Goal: Task Accomplishment & Management: Manage account settings

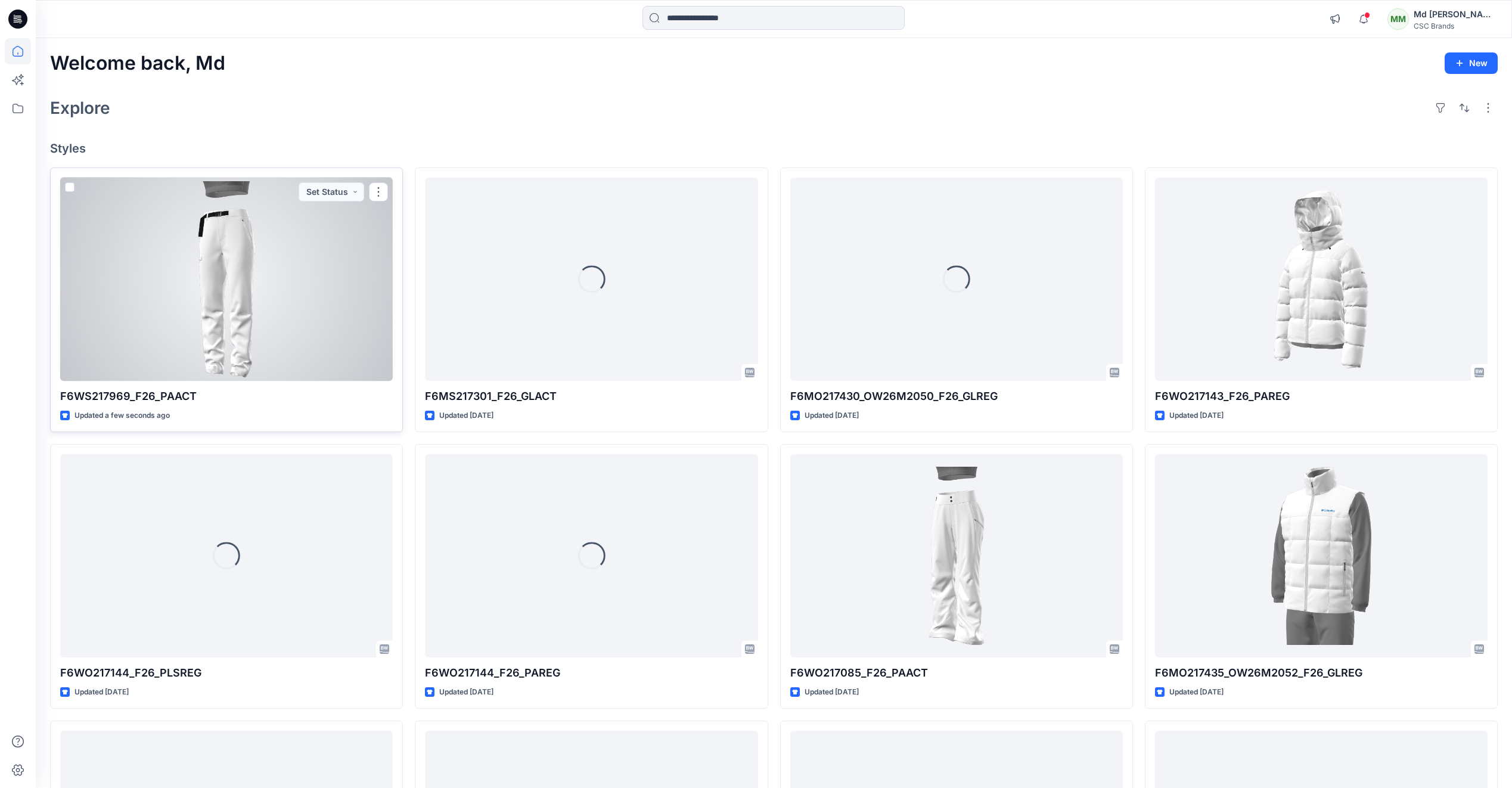
click at [221, 283] on div at bounding box center [226, 279] width 333 height 203
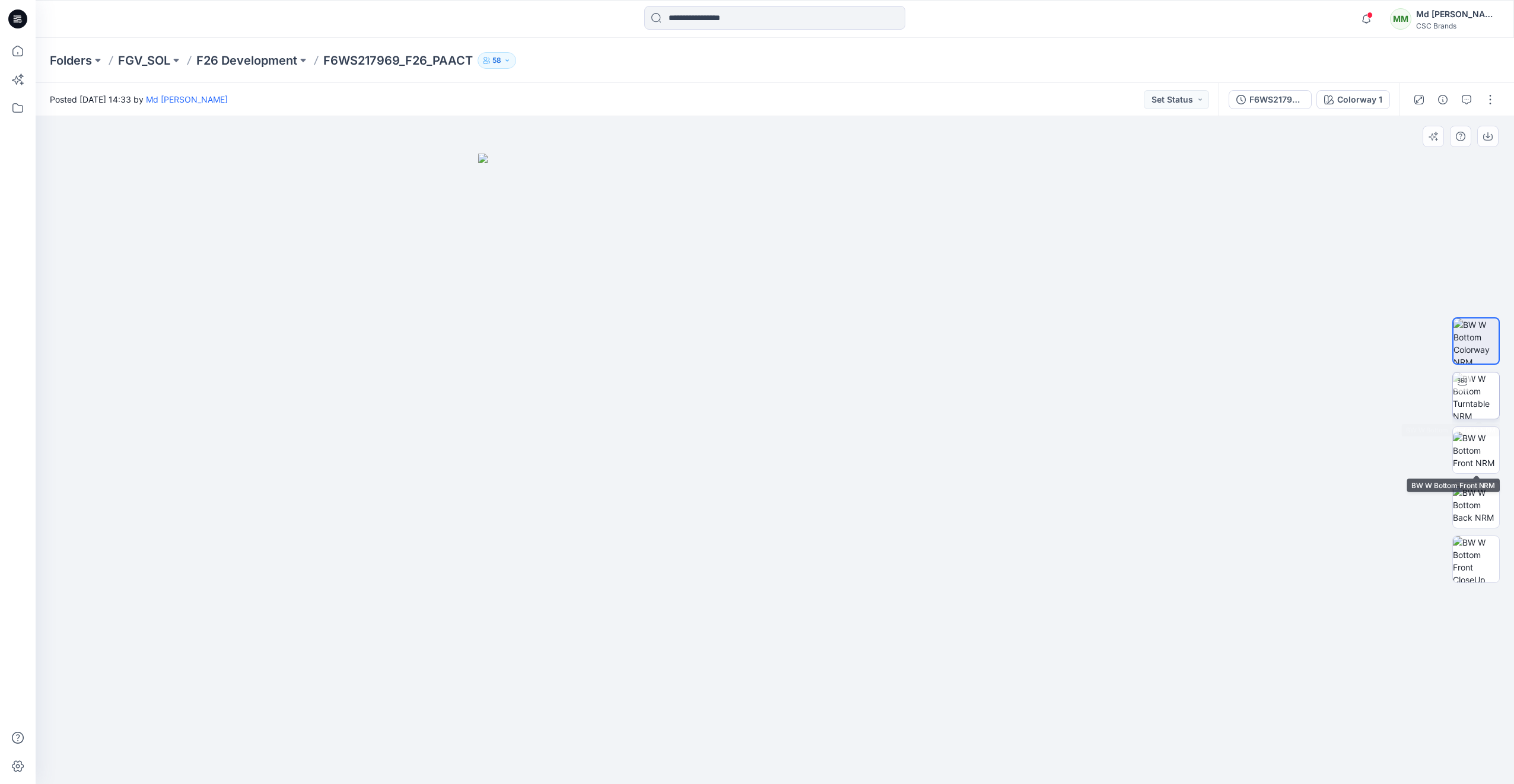
click at [1467, 406] on img at bounding box center [1475, 395] width 46 height 46
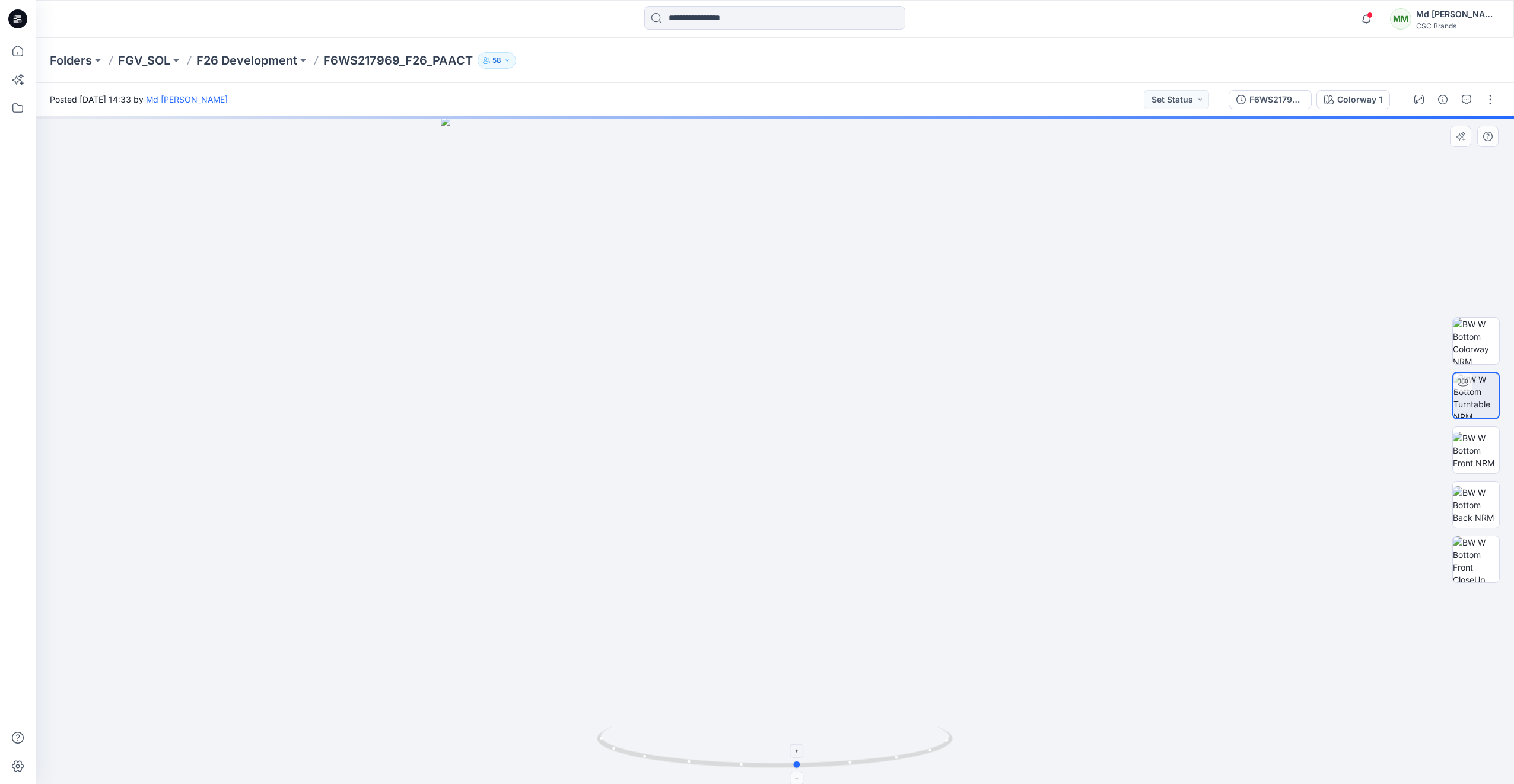
drag, startPoint x: 894, startPoint y: 766, endPoint x: 917, endPoint y: 747, distance: 29.8
click at [917, 747] on icon at bounding box center [776, 748] width 359 height 45
click at [18, 20] on icon at bounding box center [18, 19] width 19 height 19
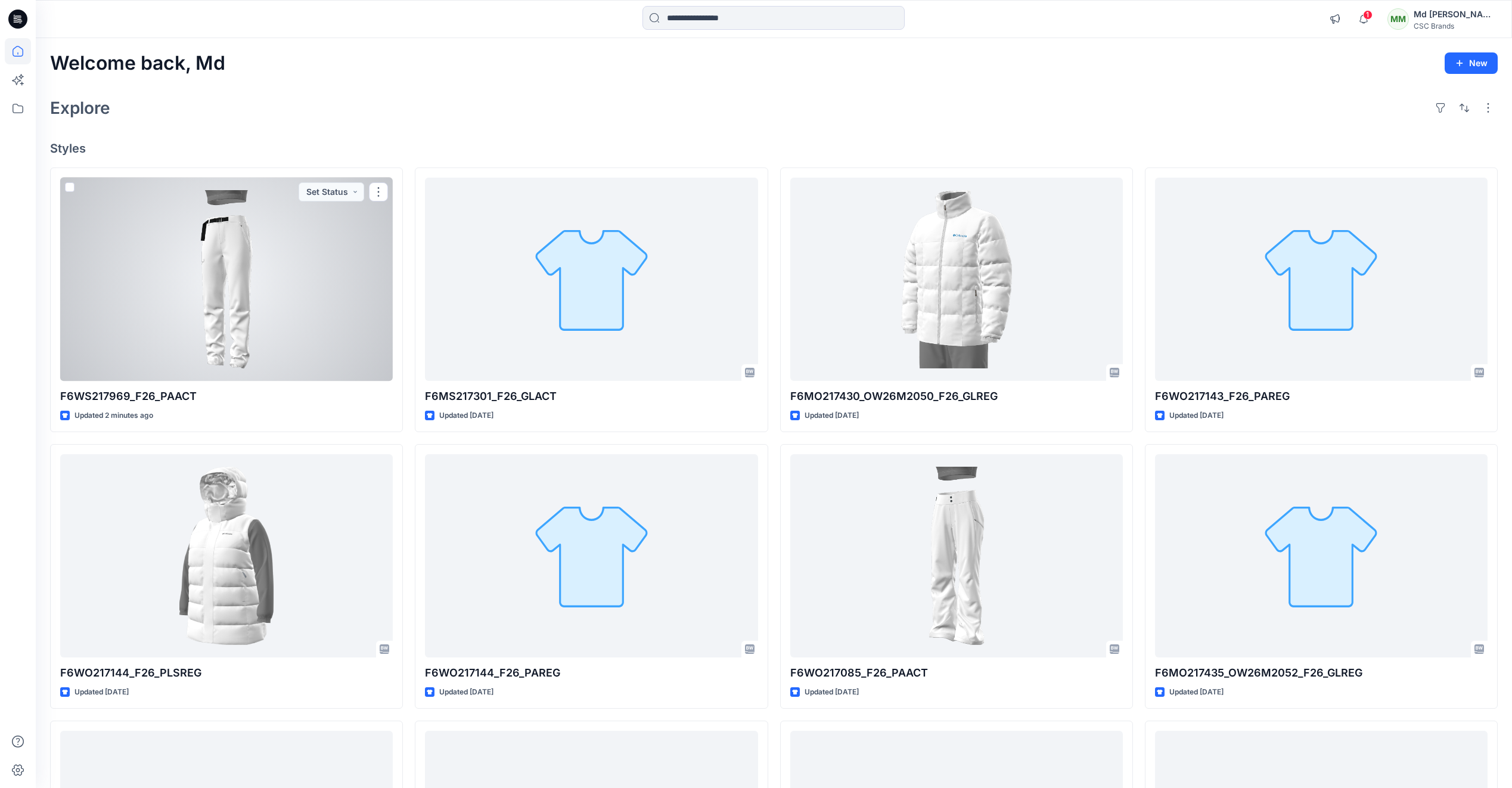
click at [227, 292] on div at bounding box center [226, 279] width 333 height 203
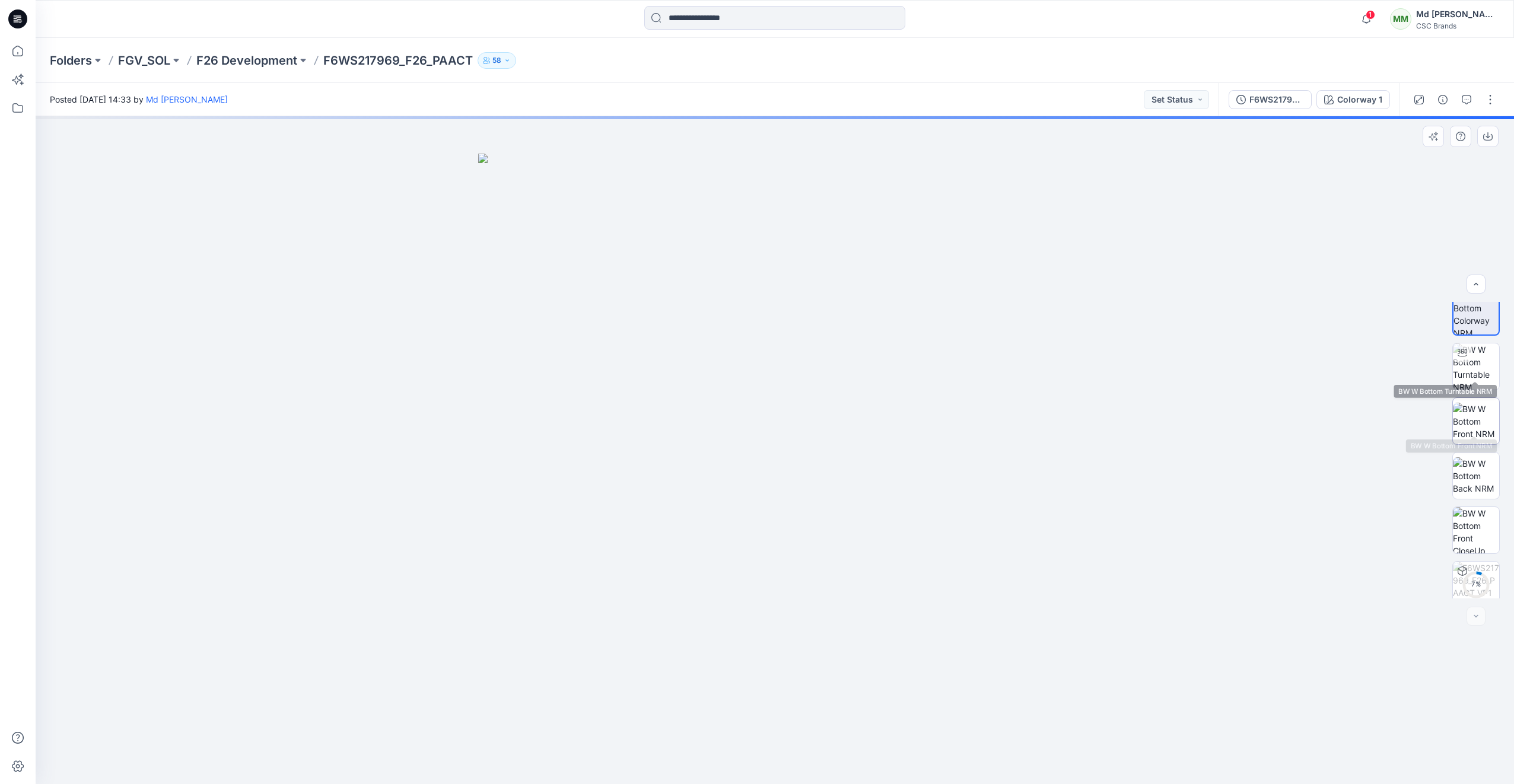
scroll to position [24, 0]
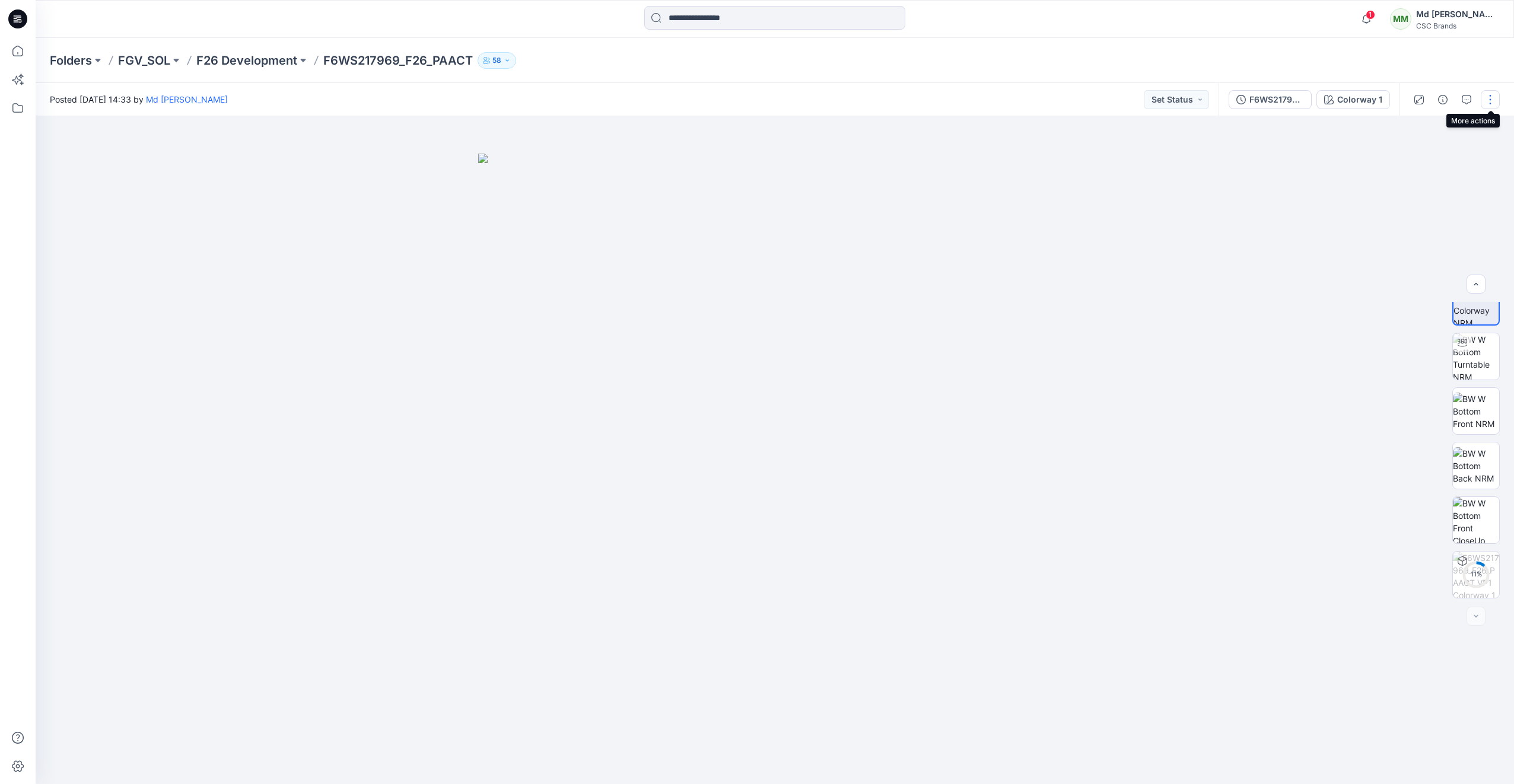
click at [1487, 101] on button "button" at bounding box center [1490, 100] width 19 height 19
click at [1436, 161] on button "Edit" at bounding box center [1440, 160] width 110 height 22
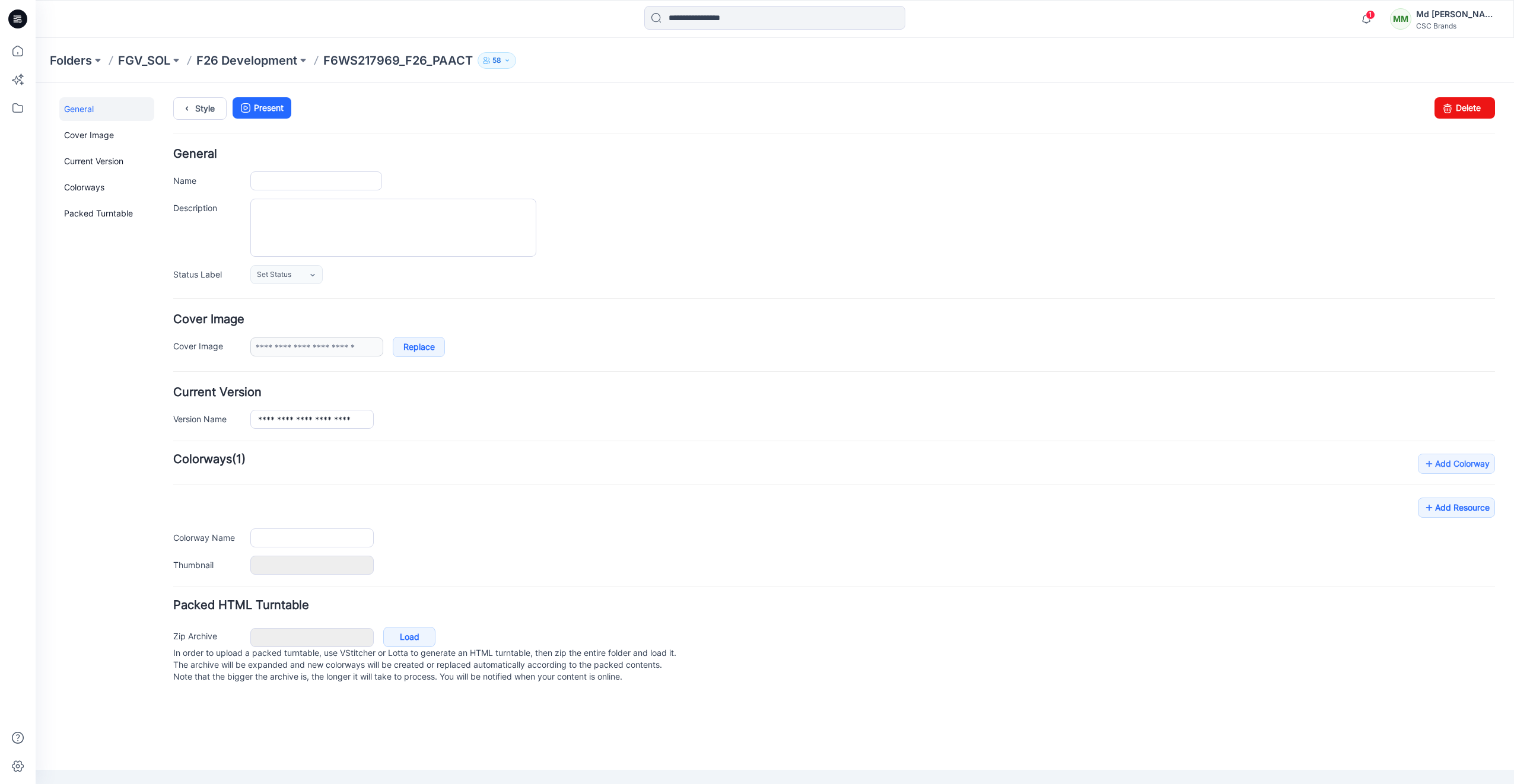
type input "**********"
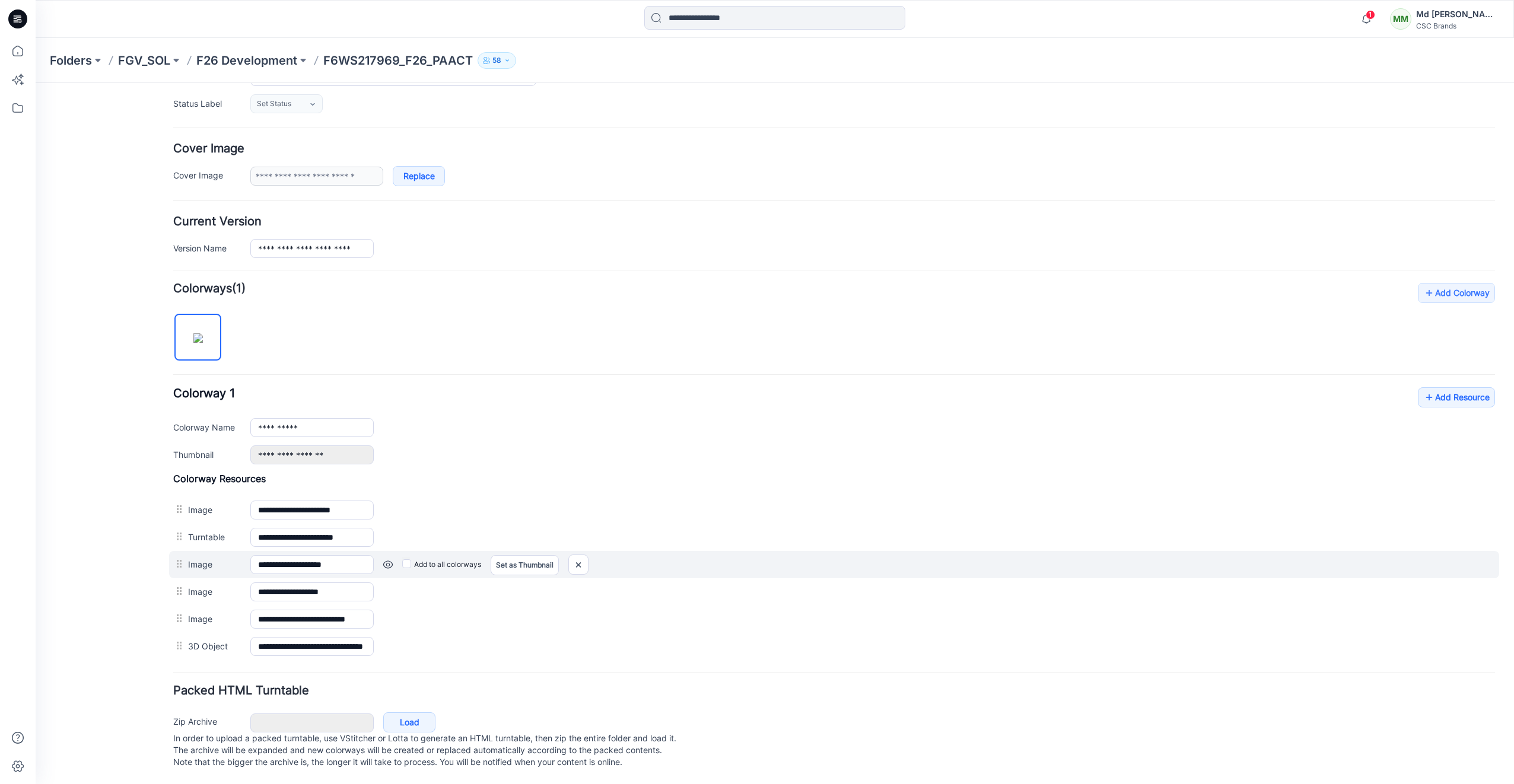
scroll to position [178, 0]
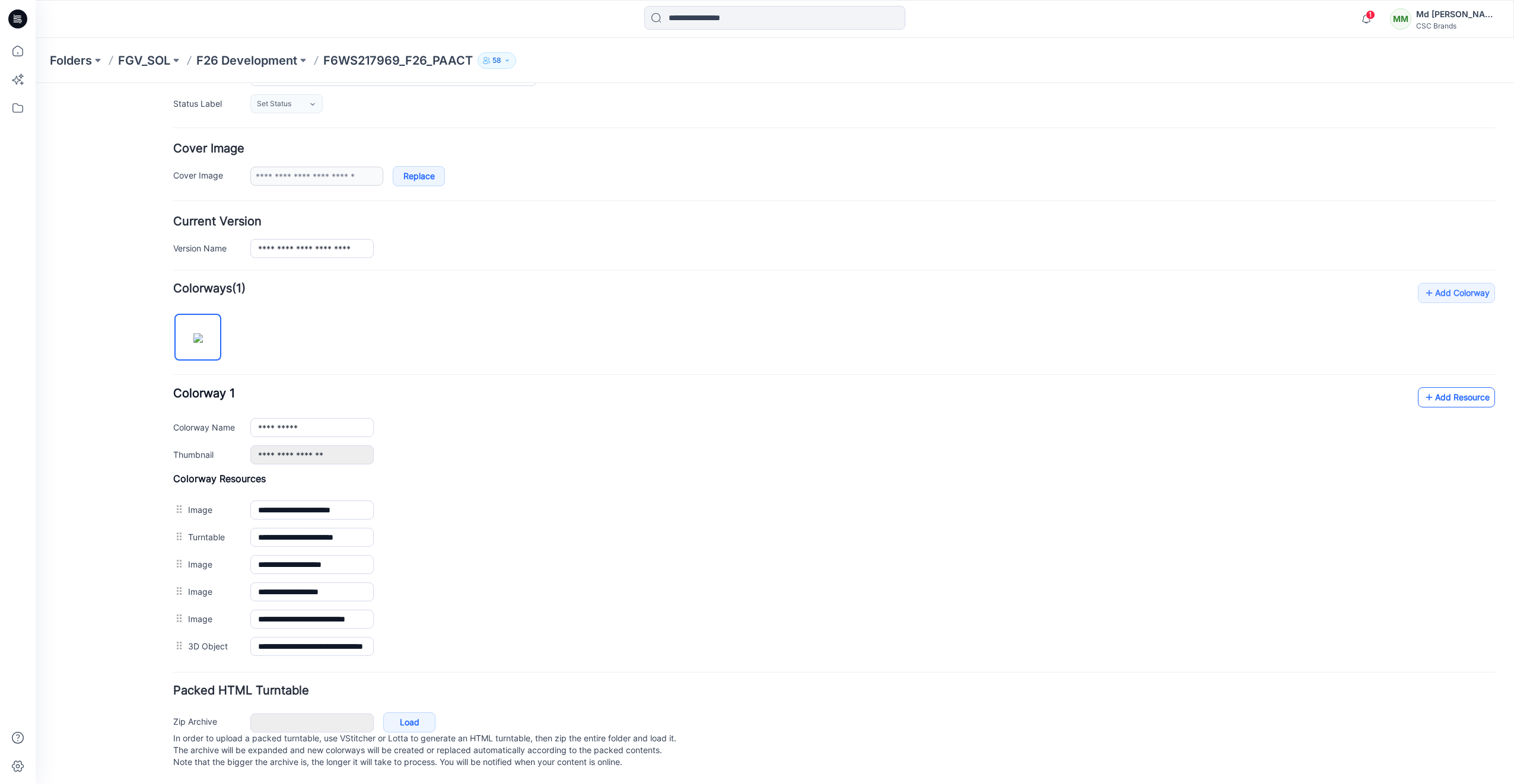
click at [1439, 394] on link "Add Resource" at bounding box center [1456, 397] width 77 height 20
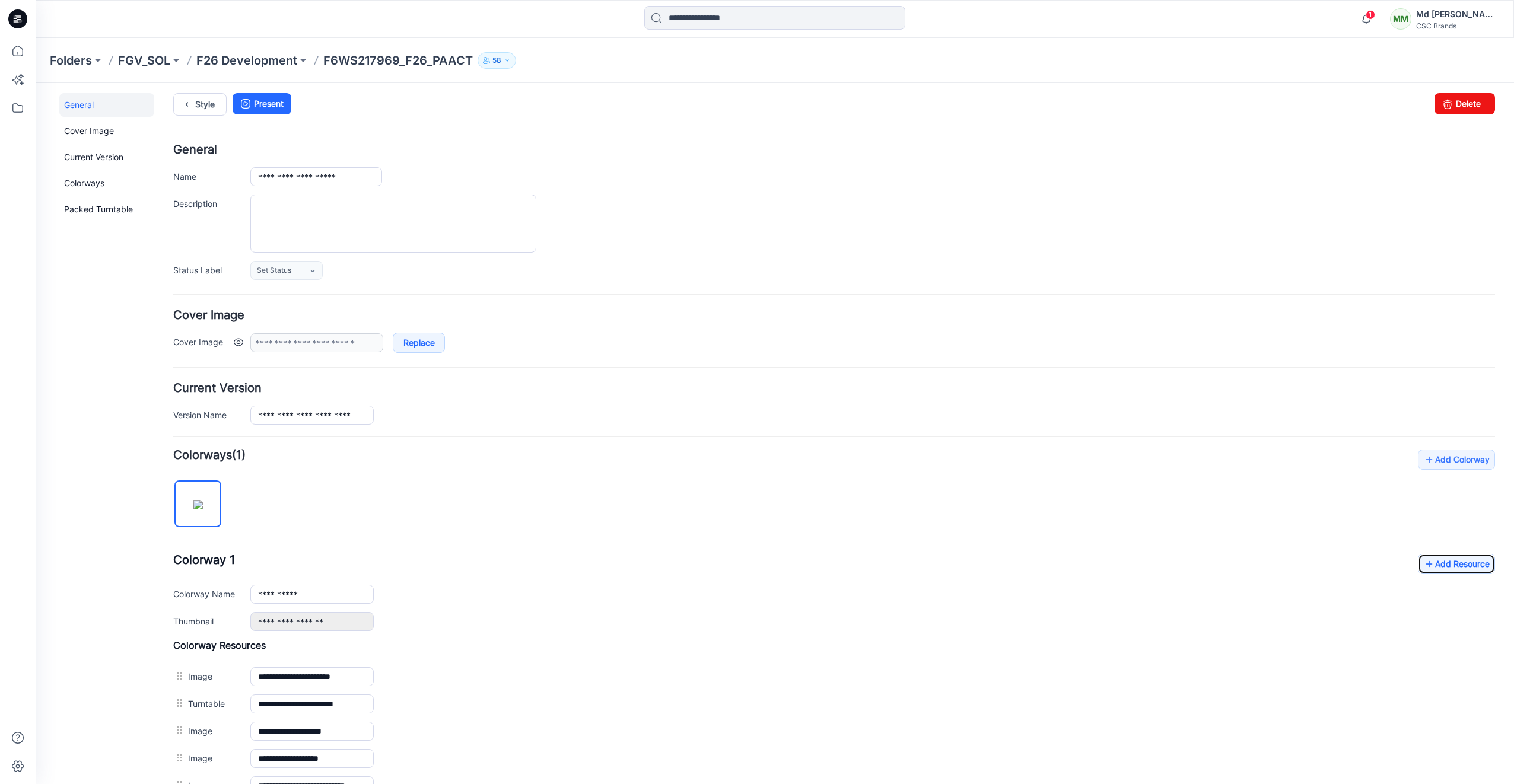
scroll to position [0, 0]
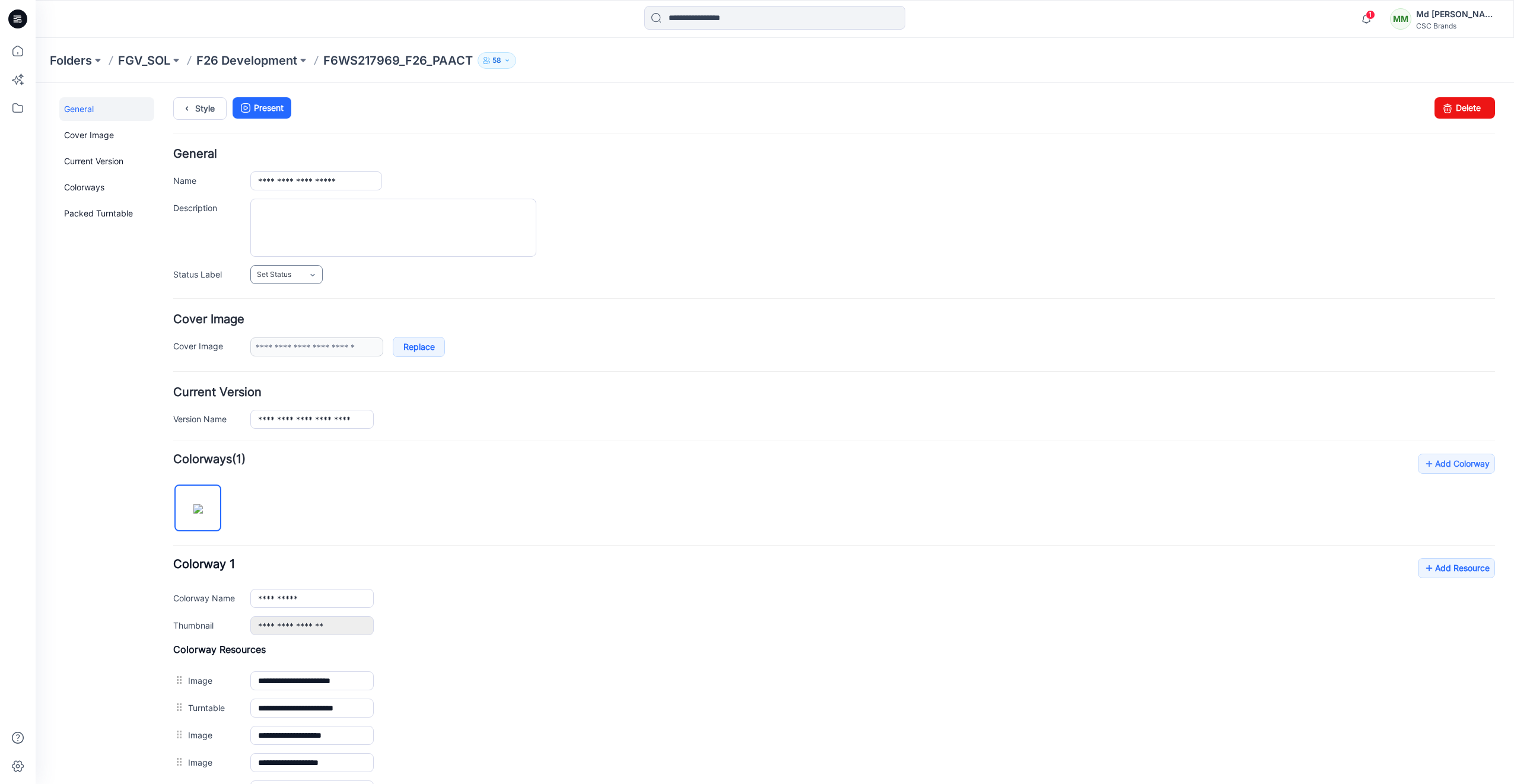
click at [312, 275] on icon at bounding box center [312, 275] width 4 height 3
click at [297, 324] on link "Virtual Proto 1" at bounding box center [298, 326] width 90 height 25
click at [212, 103] on link "Style" at bounding box center [200, 109] width 53 height 23
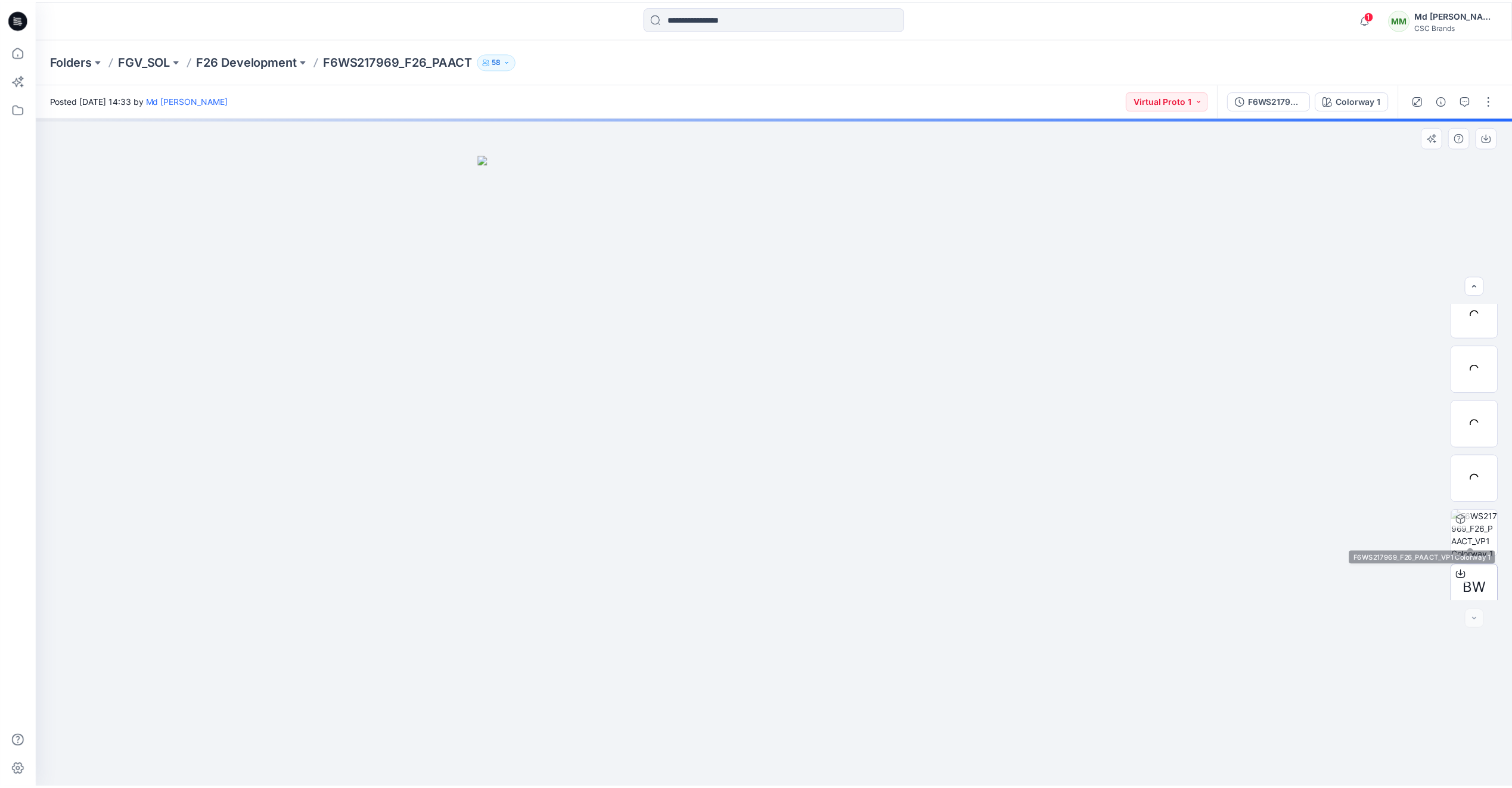
scroll to position [78, 0]
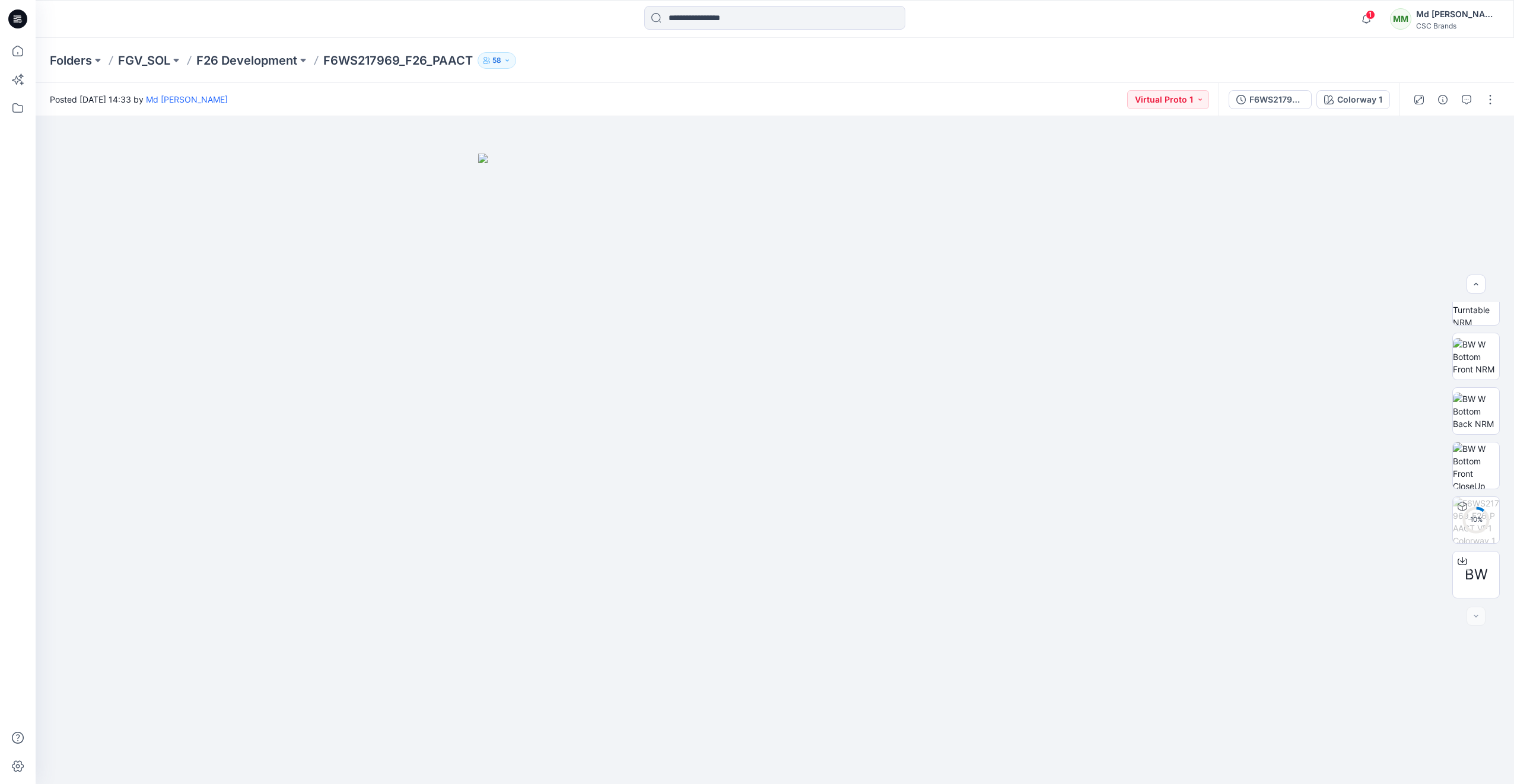
click at [14, 21] on icon at bounding box center [18, 19] width 19 height 19
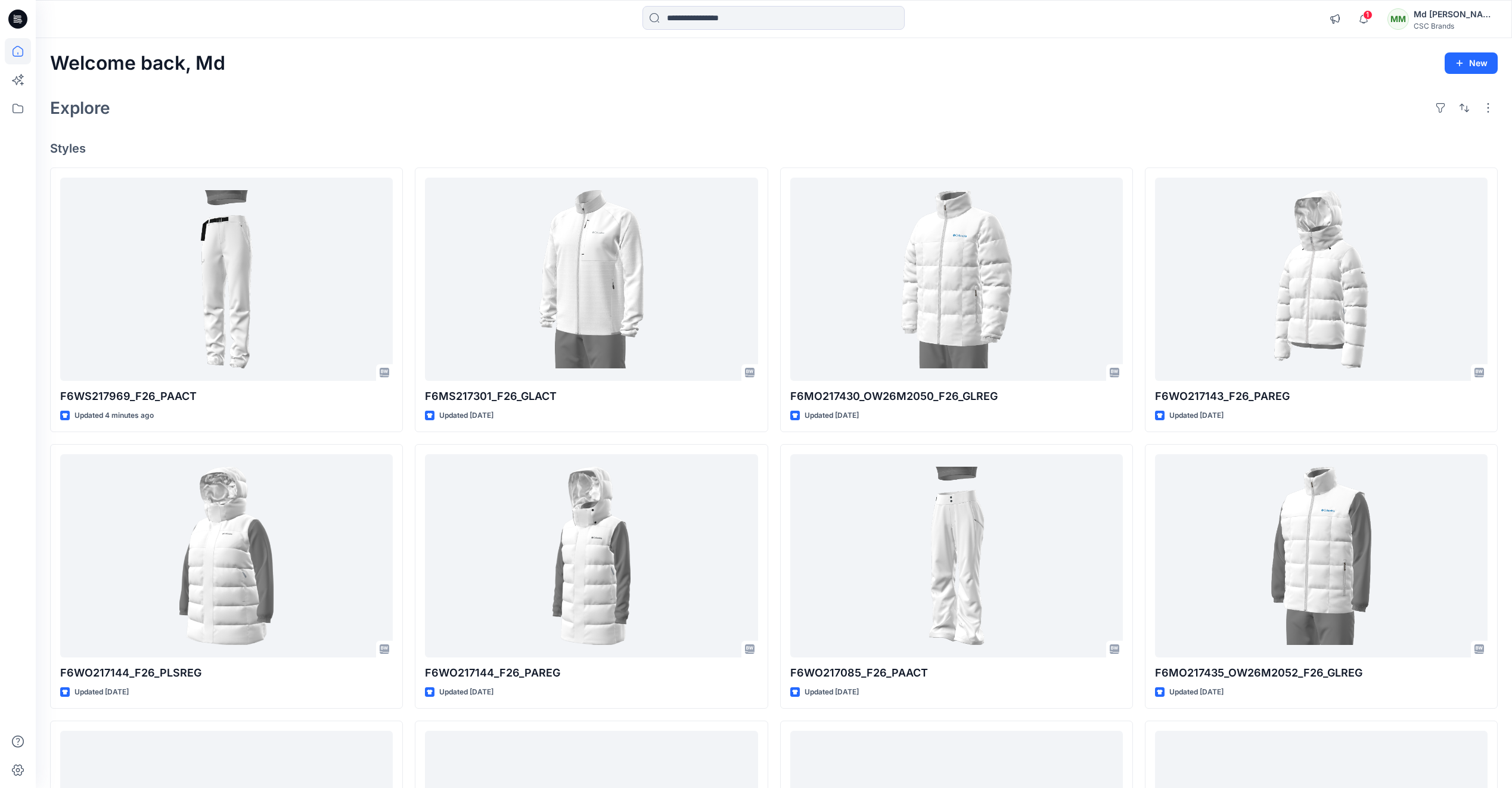
click at [423, 73] on div "Welcome back, Md New" at bounding box center [774, 63] width 1448 height 22
